Goal: Find specific page/section: Find specific page/section

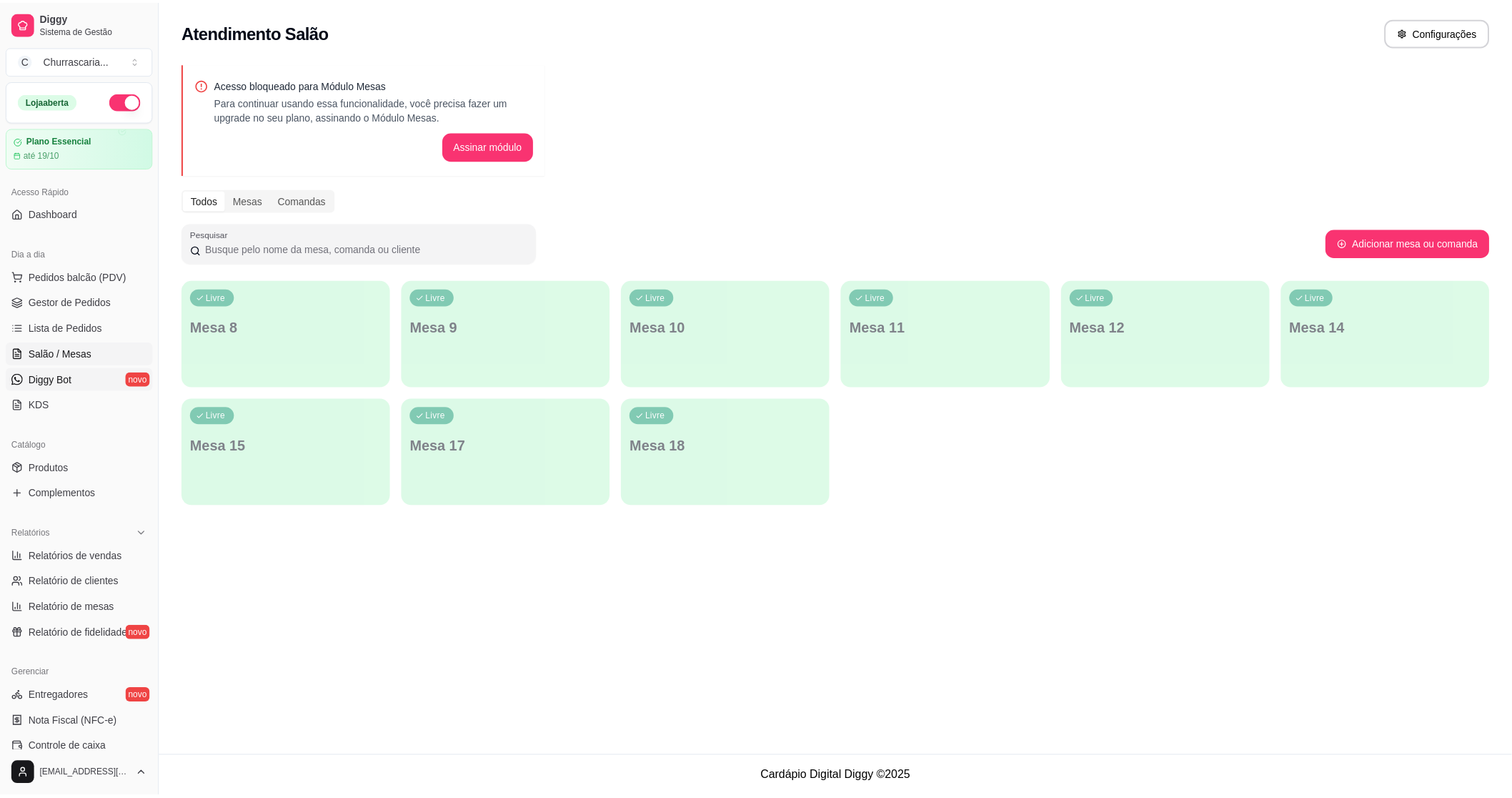
scroll to position [230, 0]
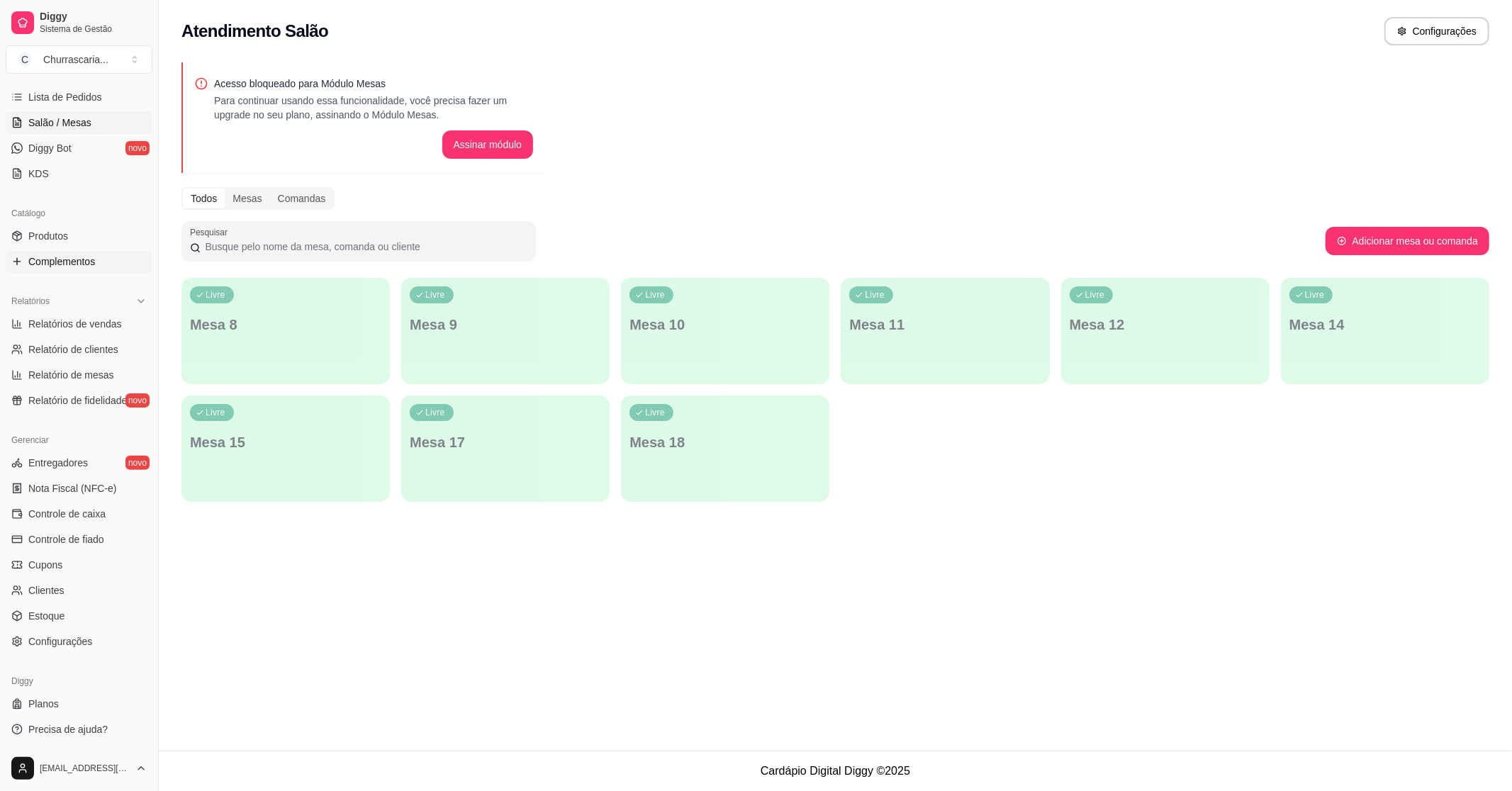
click at [58, 264] on span "Complementos" at bounding box center [62, 261] width 67 height 14
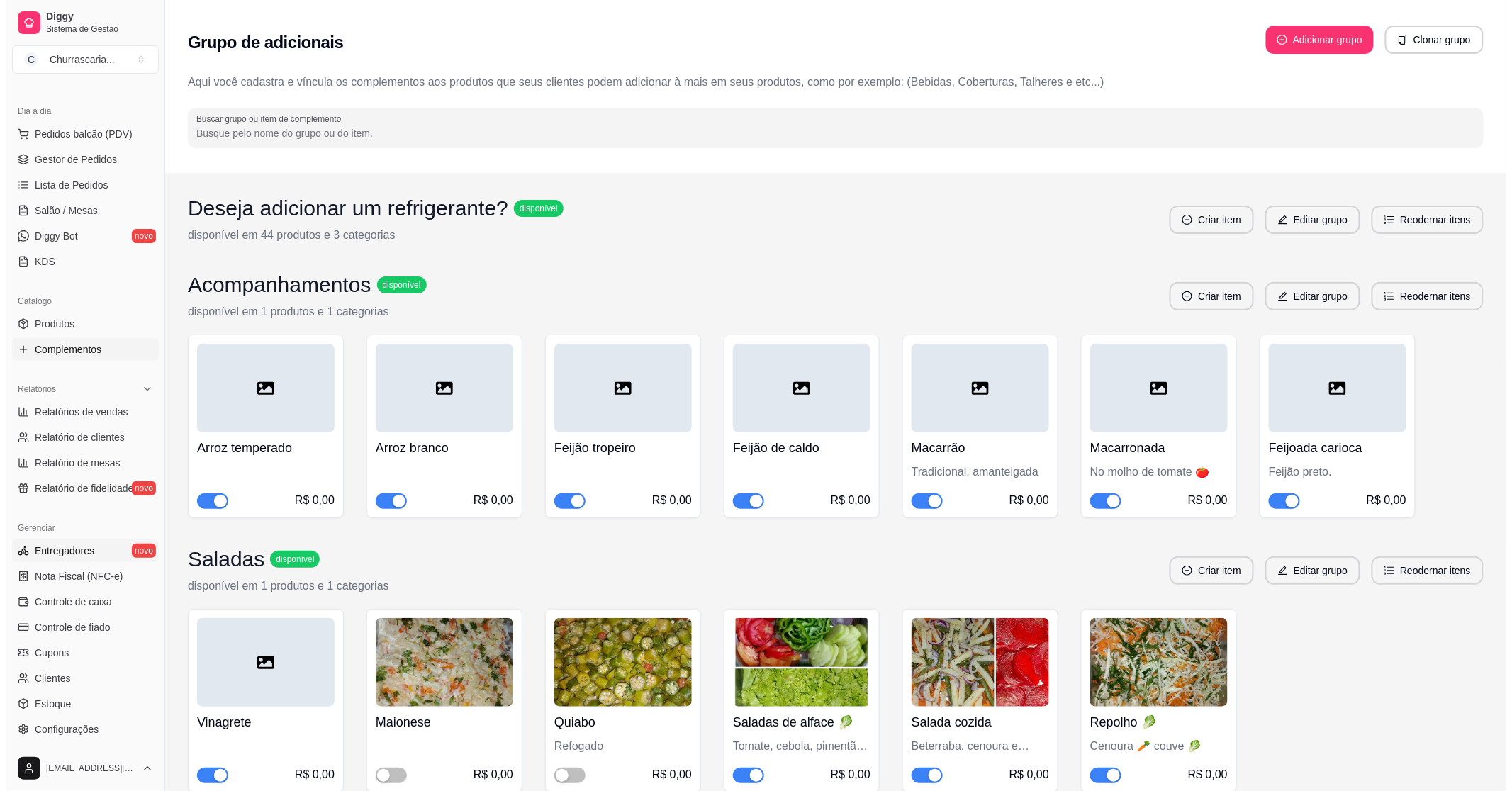
scroll to position [158, 0]
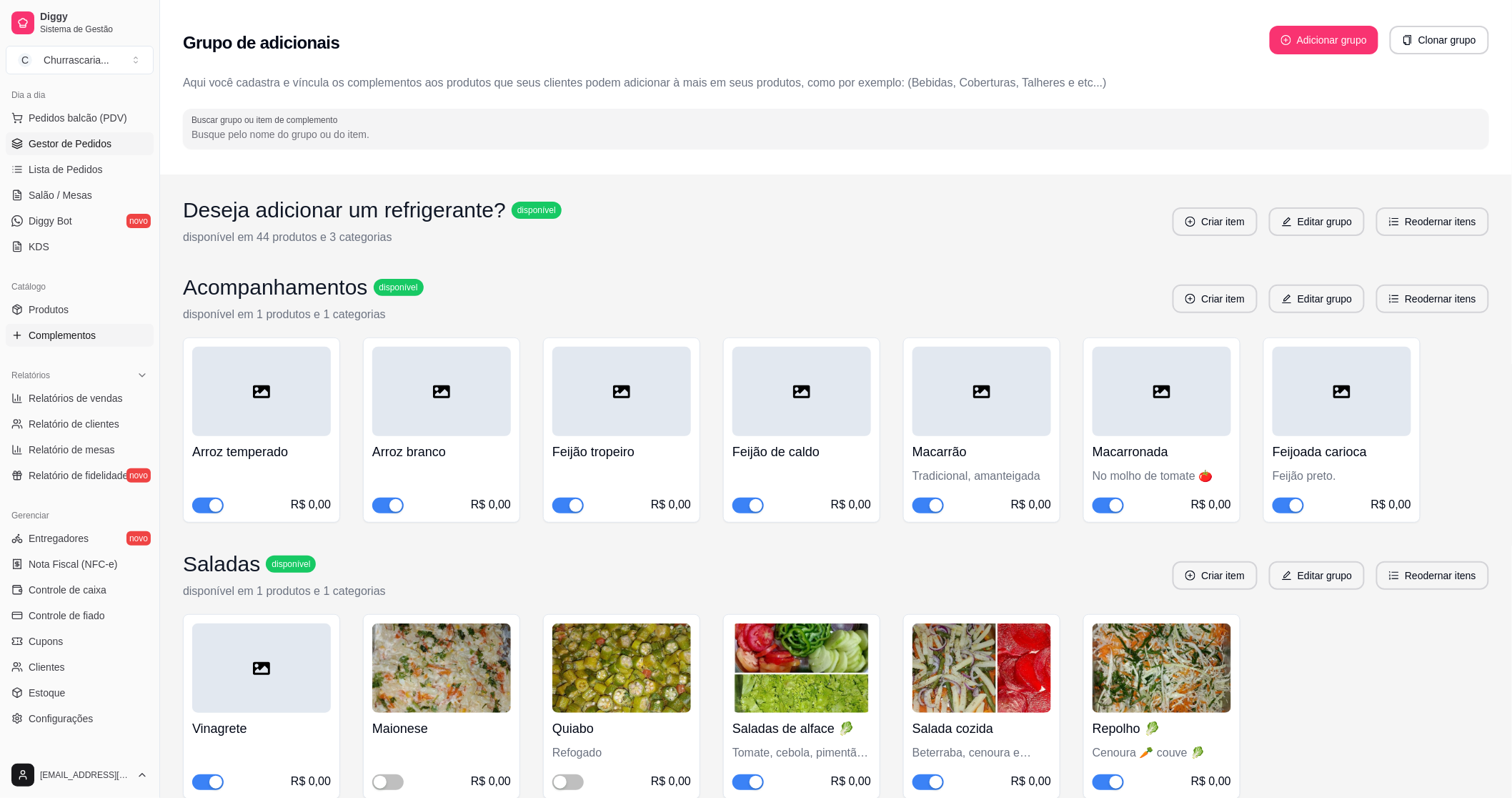
click at [101, 144] on span "Gestor de Pedidos" at bounding box center [70, 143] width 83 height 14
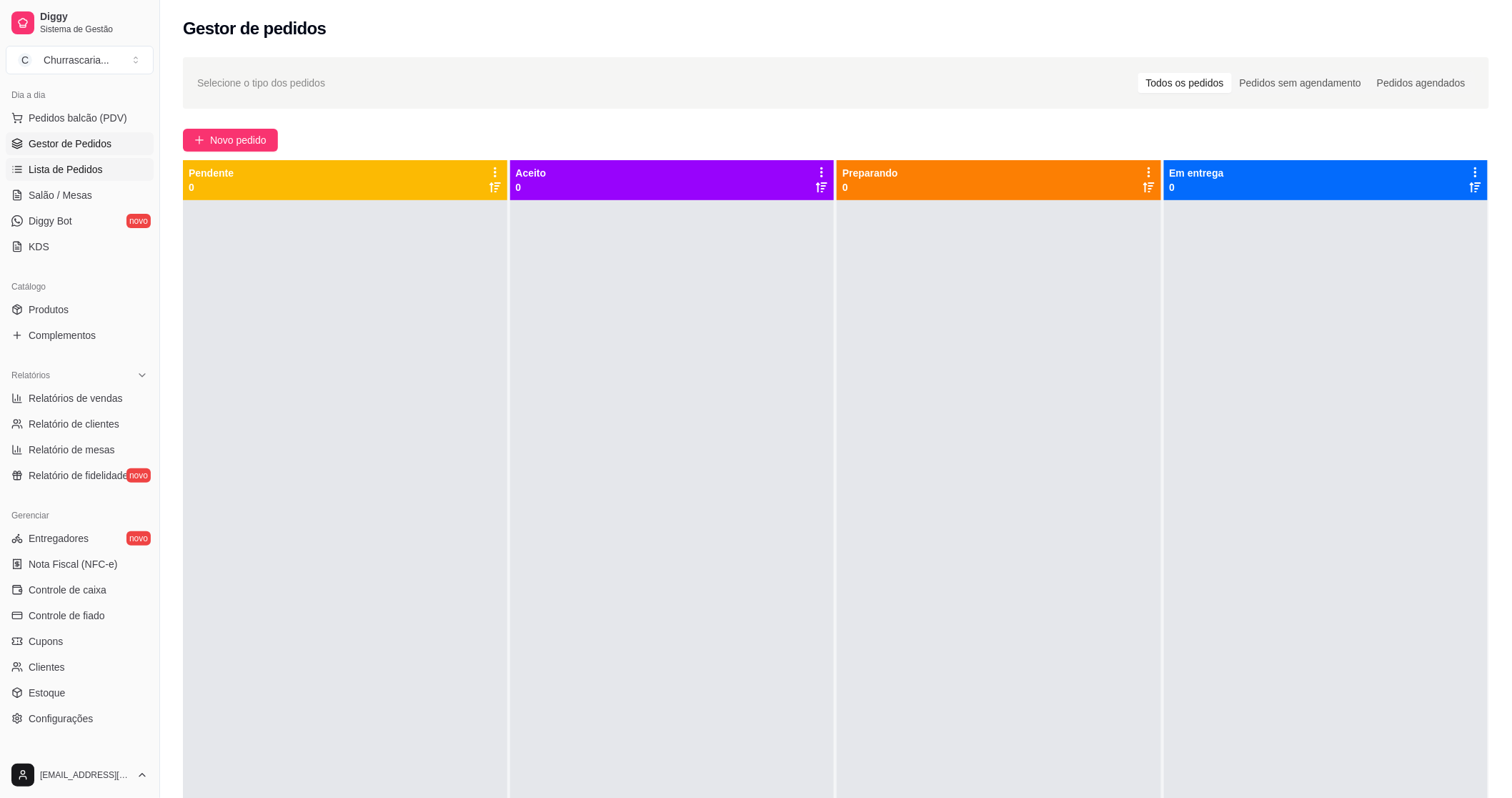
click at [102, 162] on link "Lista de Pedidos" at bounding box center [80, 169] width 148 height 23
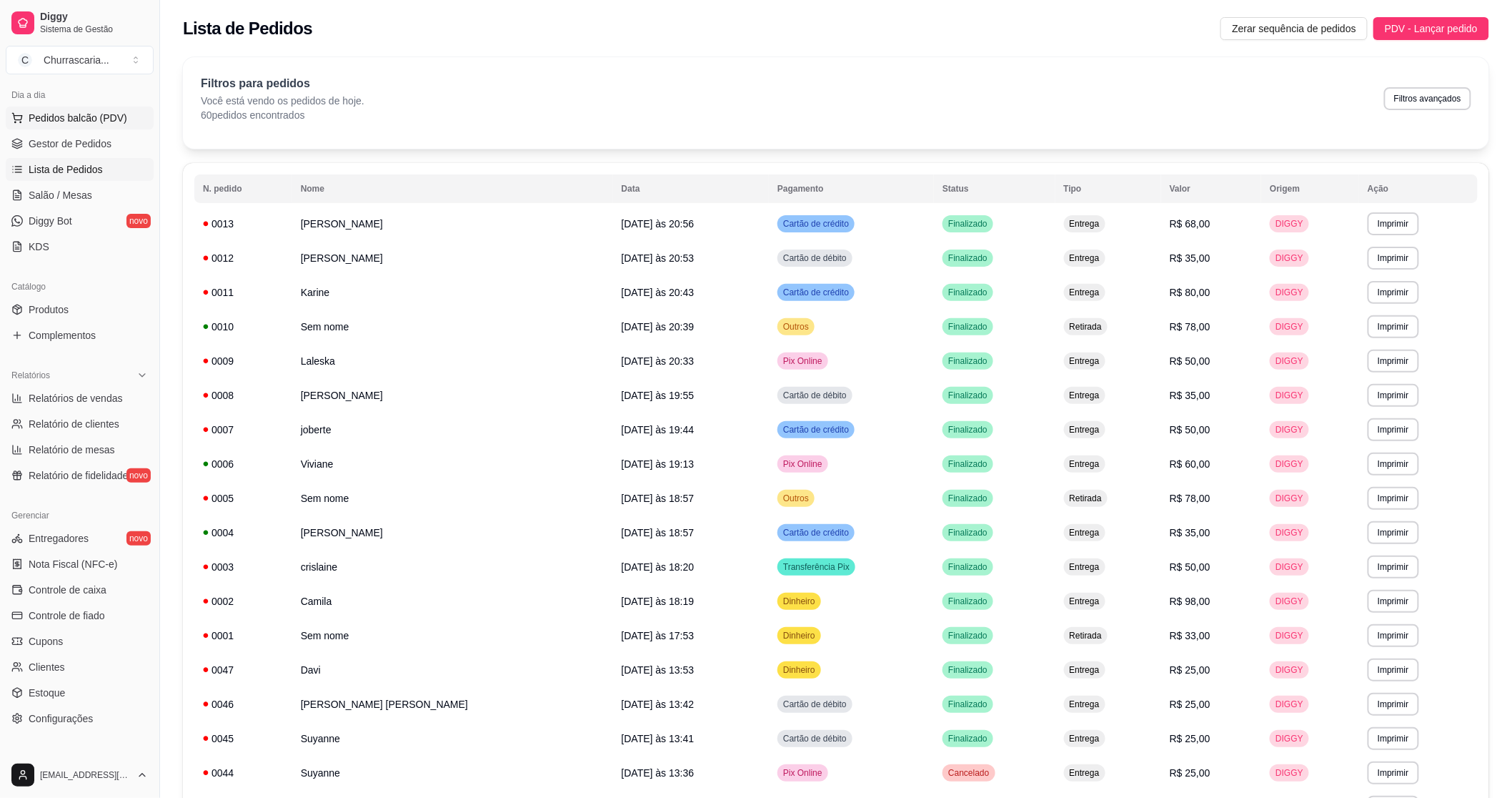
click at [97, 113] on span "Pedidos balcão (PDV)" at bounding box center [78, 118] width 99 height 14
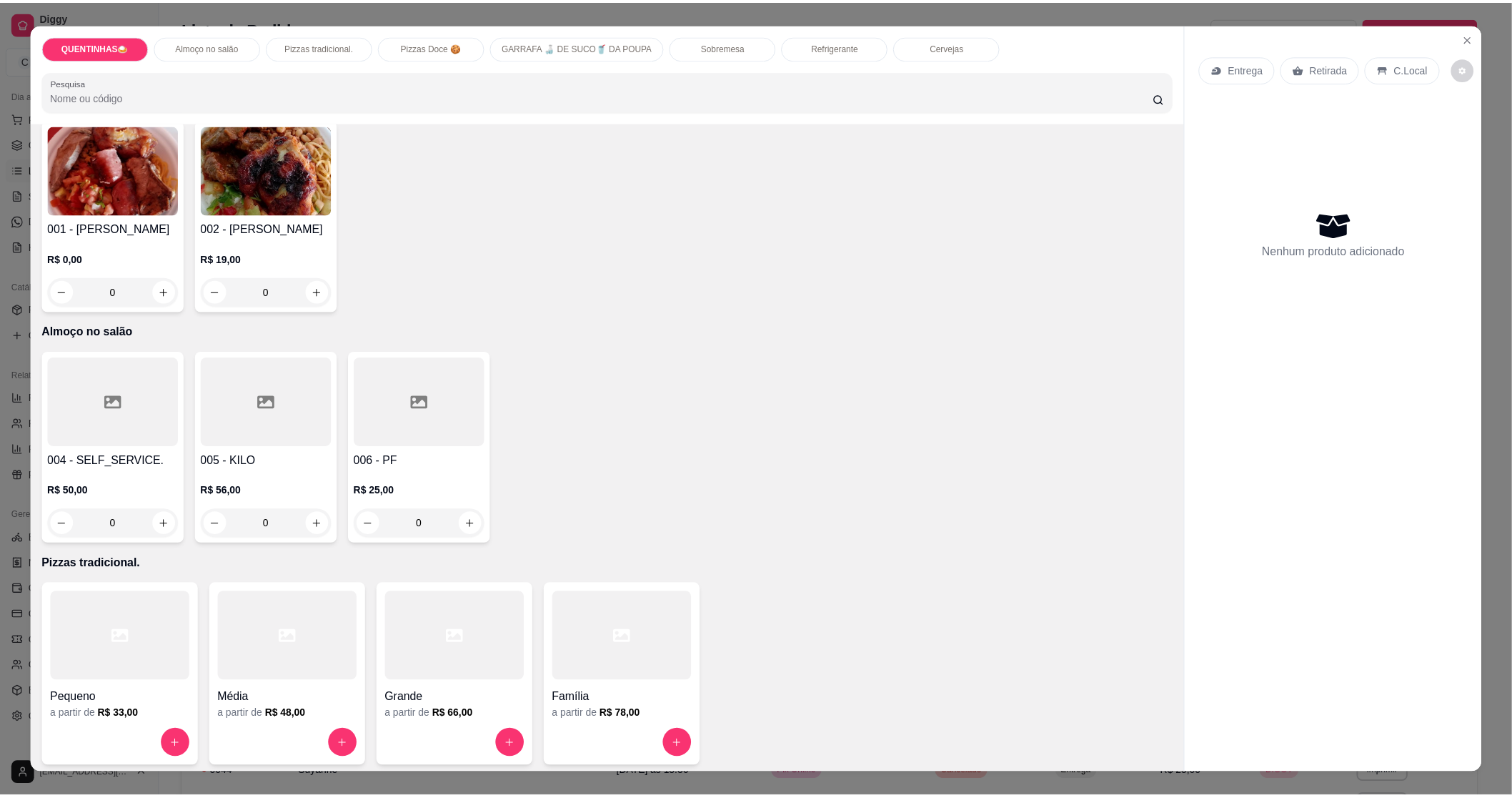
scroll to position [79, 0]
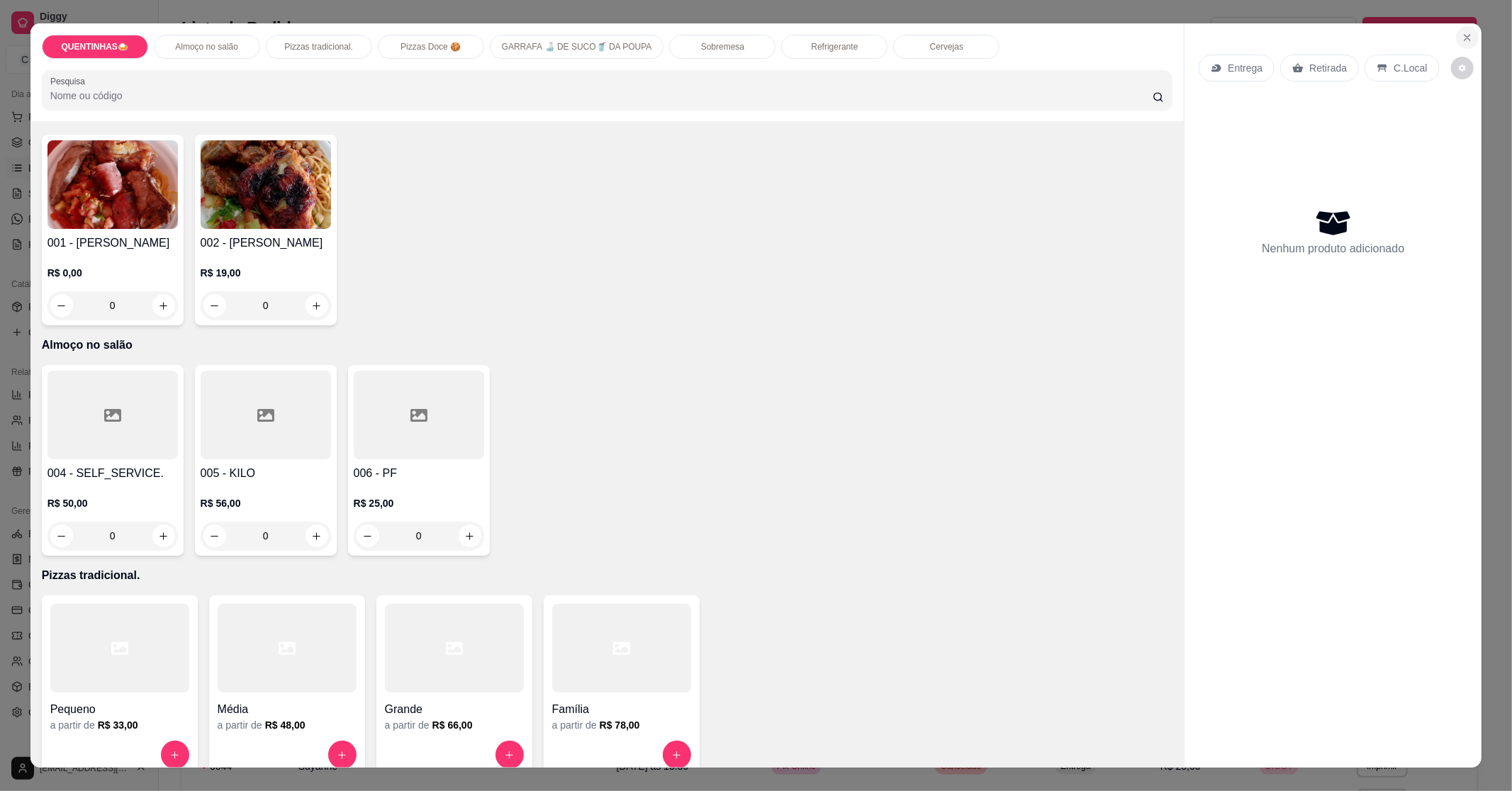
click at [1464, 32] on icon "Close" at bounding box center [1467, 38] width 12 height 12
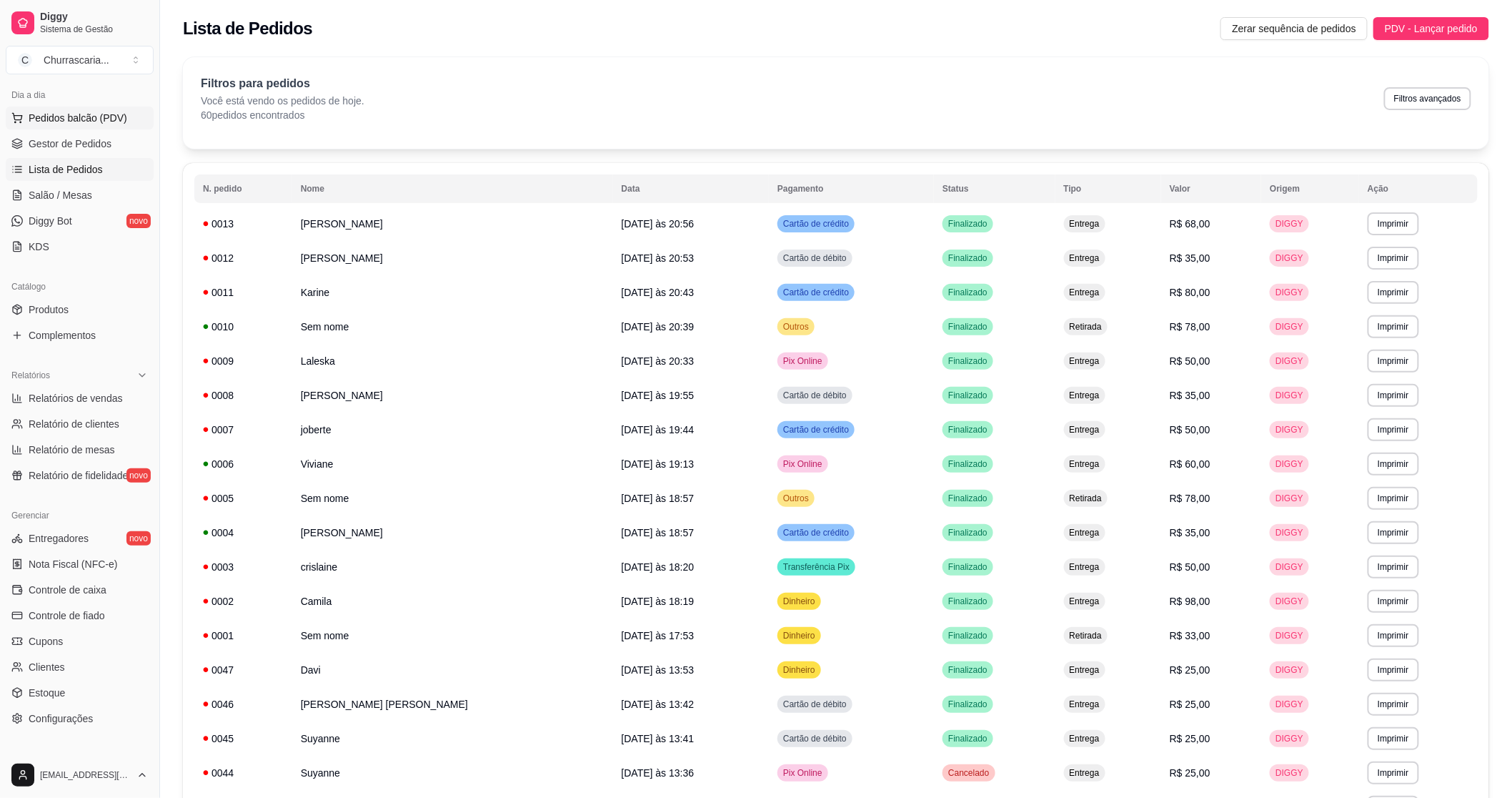
click at [116, 115] on span "Pedidos balcão (PDV)" at bounding box center [78, 118] width 99 height 14
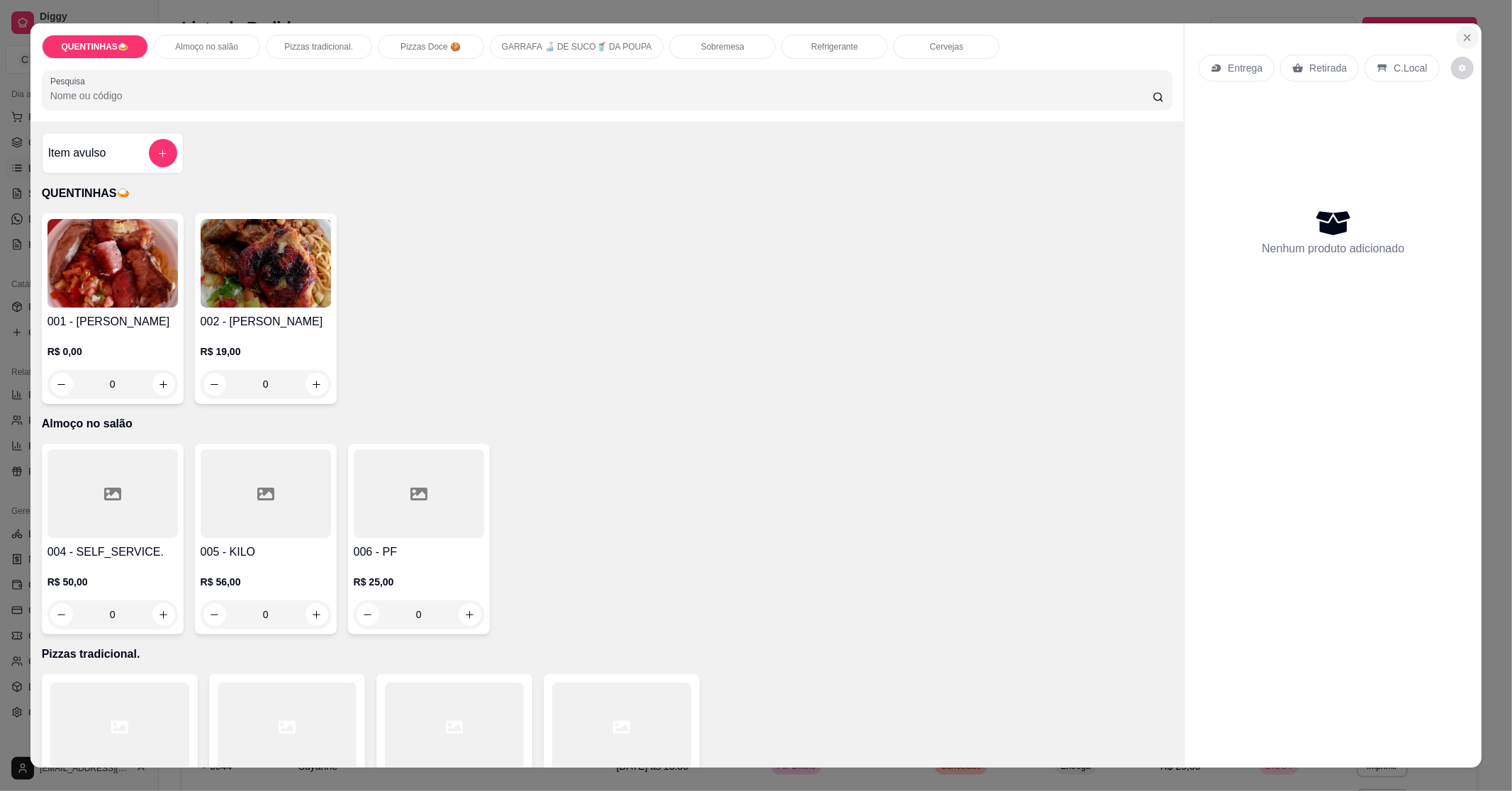
click at [1471, 39] on button "Close" at bounding box center [1467, 37] width 23 height 23
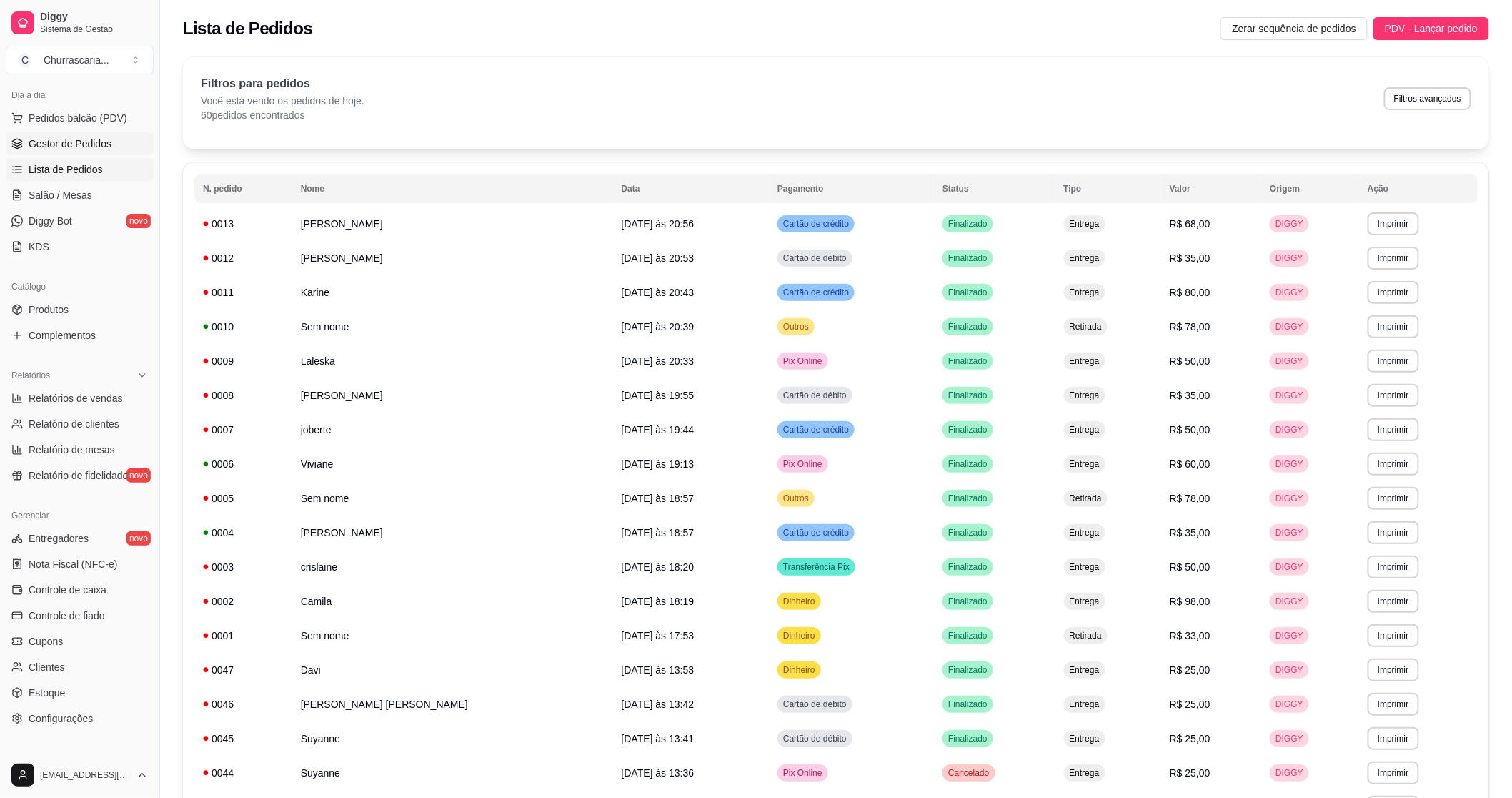
click at [102, 146] on span "Gestor de Pedidos" at bounding box center [70, 143] width 83 height 14
